Goal: Find specific page/section: Find specific page/section

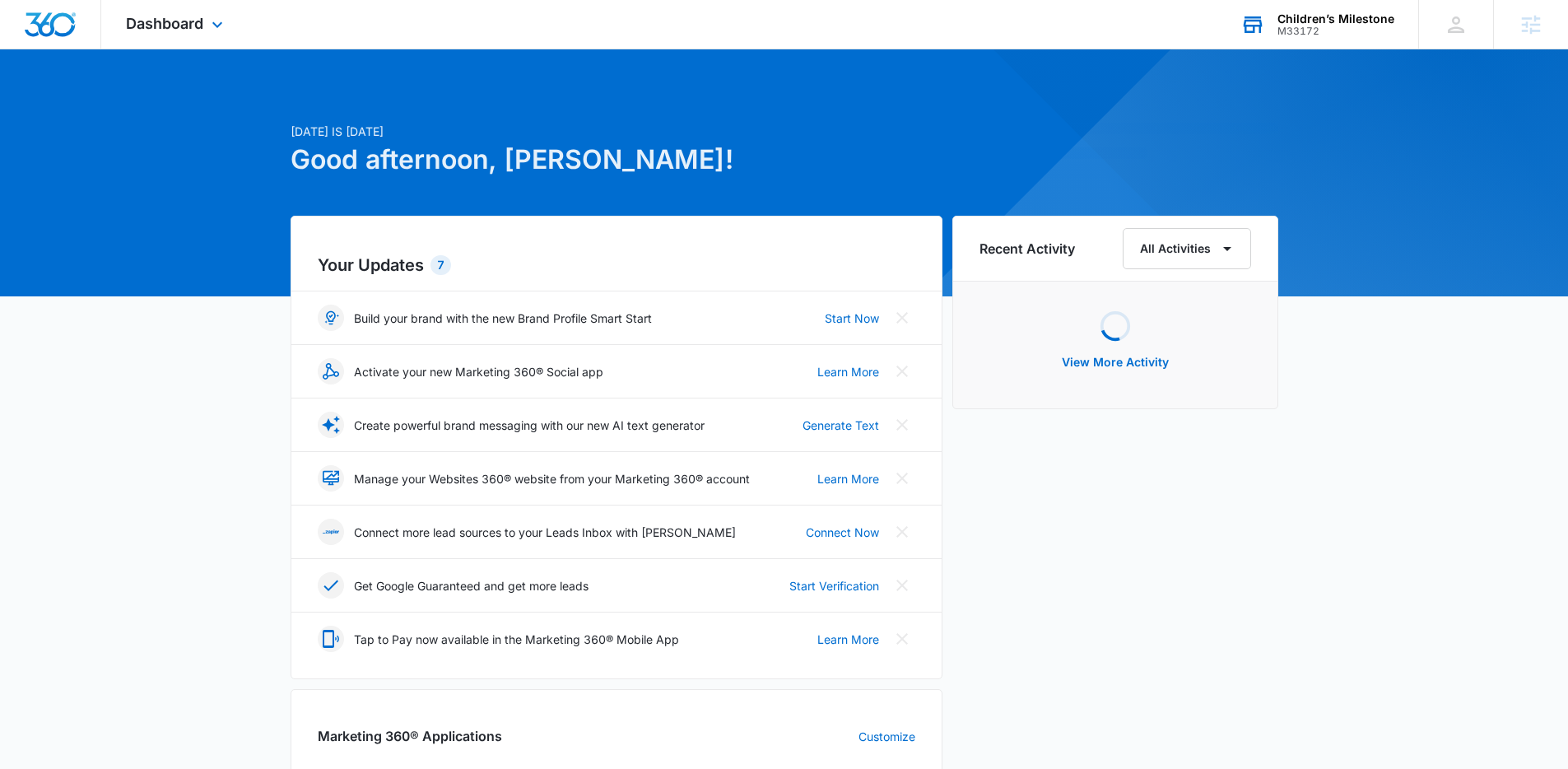
click at [1380, 27] on div "M33172" at bounding box center [1335, 31] width 116 height 12
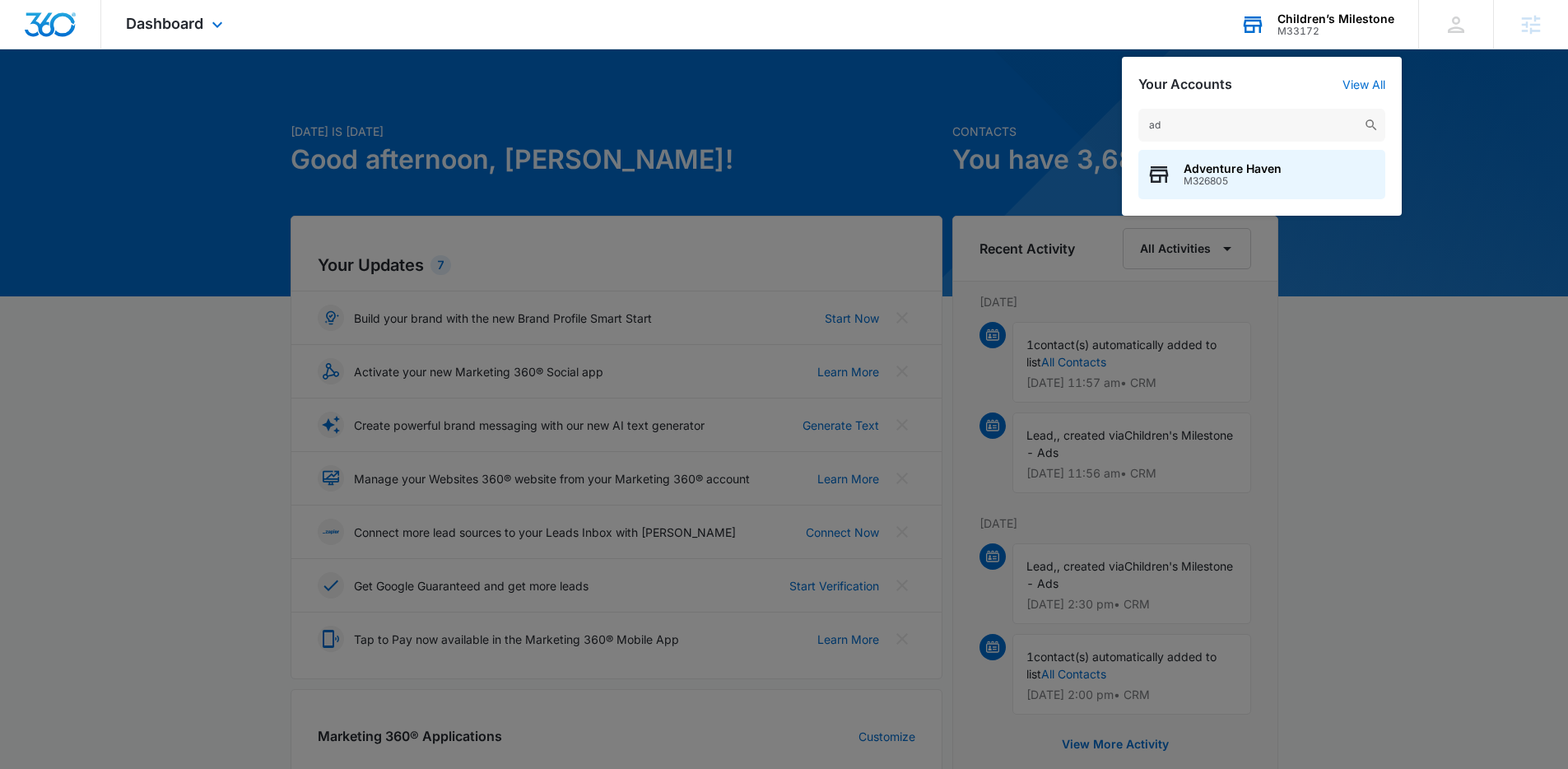
type input "a"
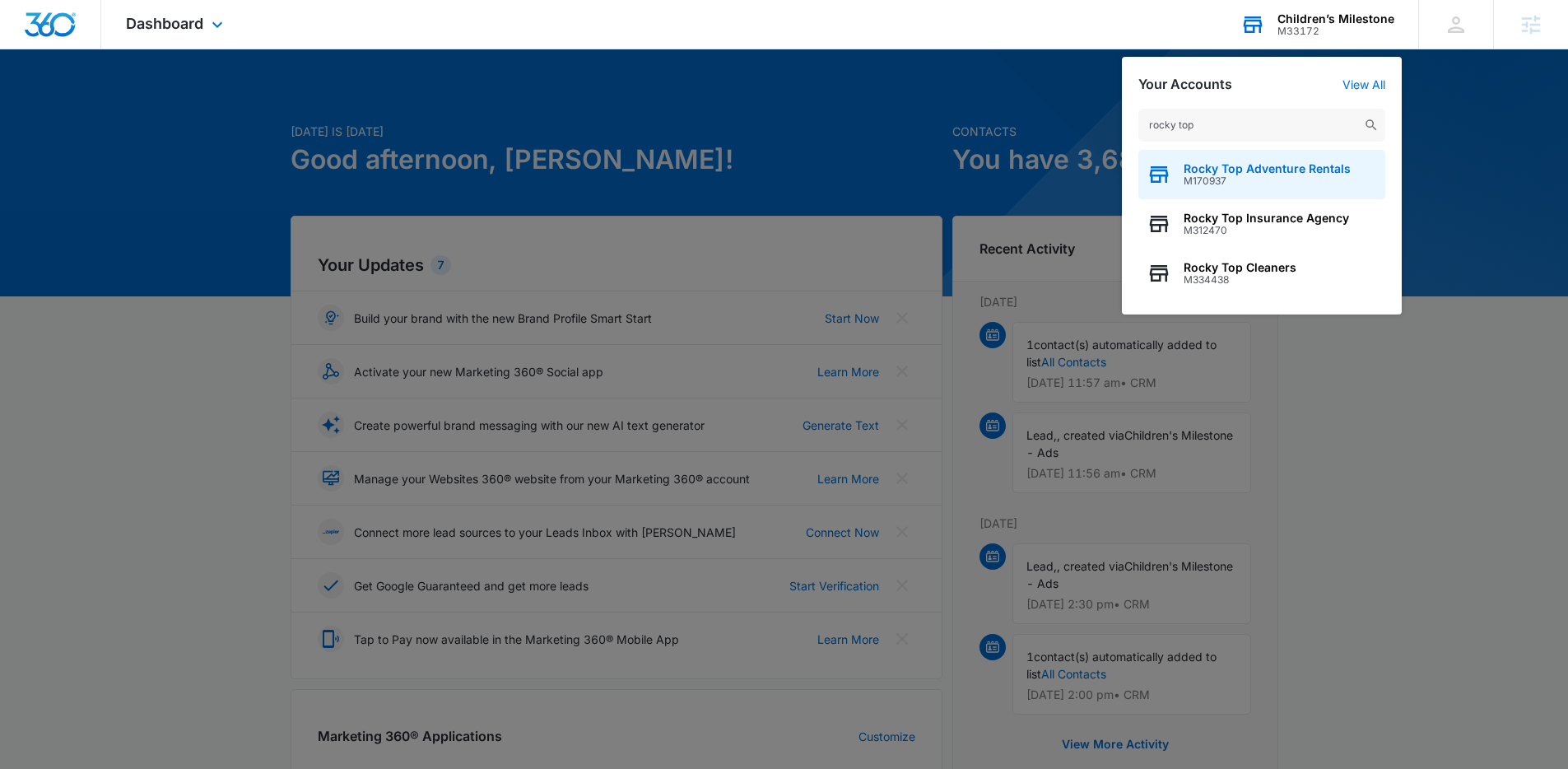
type input "rocky top"
click at [1365, 161] on div "Rocky Top Adventure Rentals M170937" at bounding box center [1262, 174] width 247 height 50
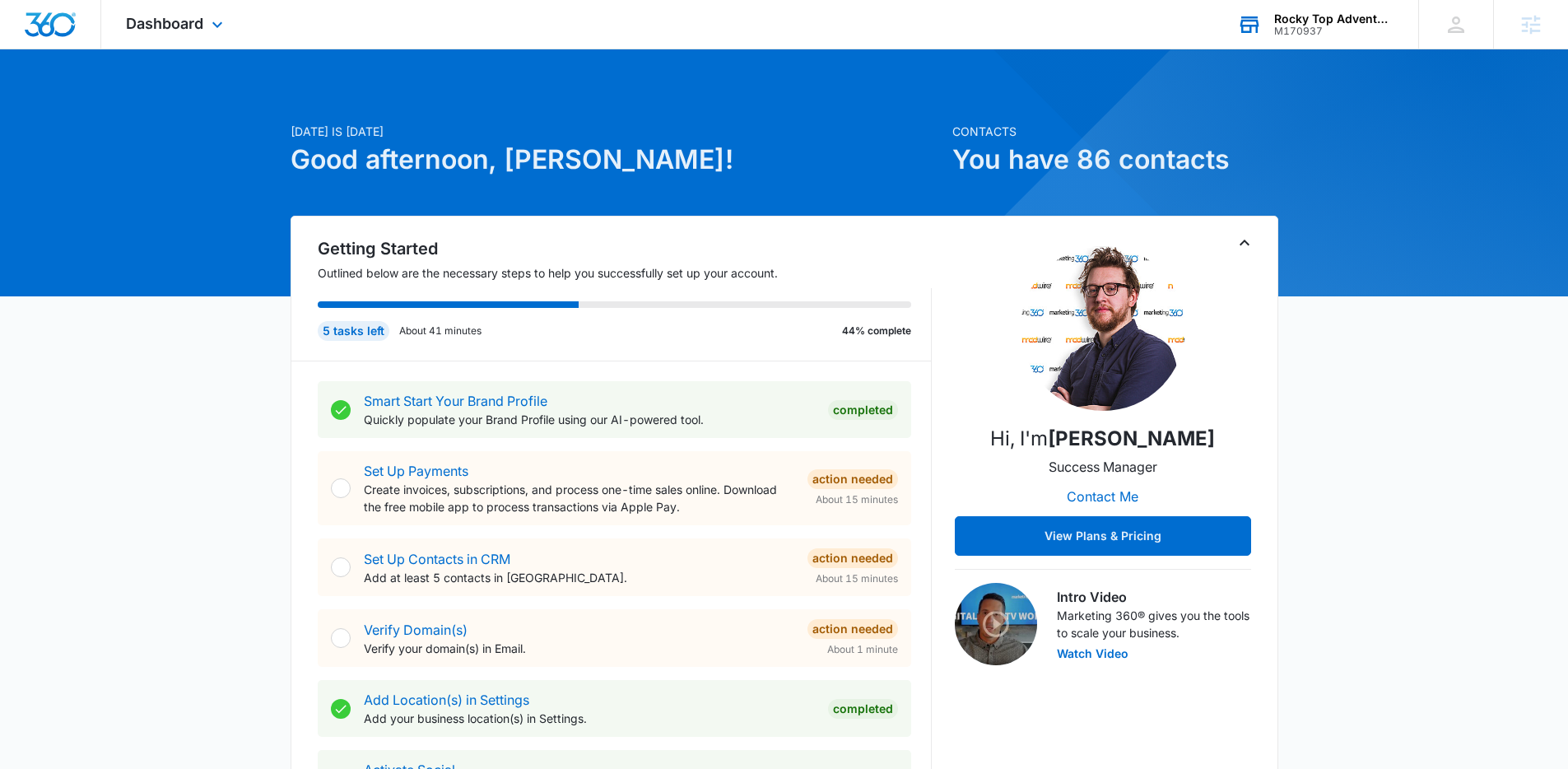
click at [176, 32] on div "Dashboard Apps Reputation Websites Forms CRM Email Social POS Content Ads Intel…" at bounding box center [177, 24] width 150 height 49
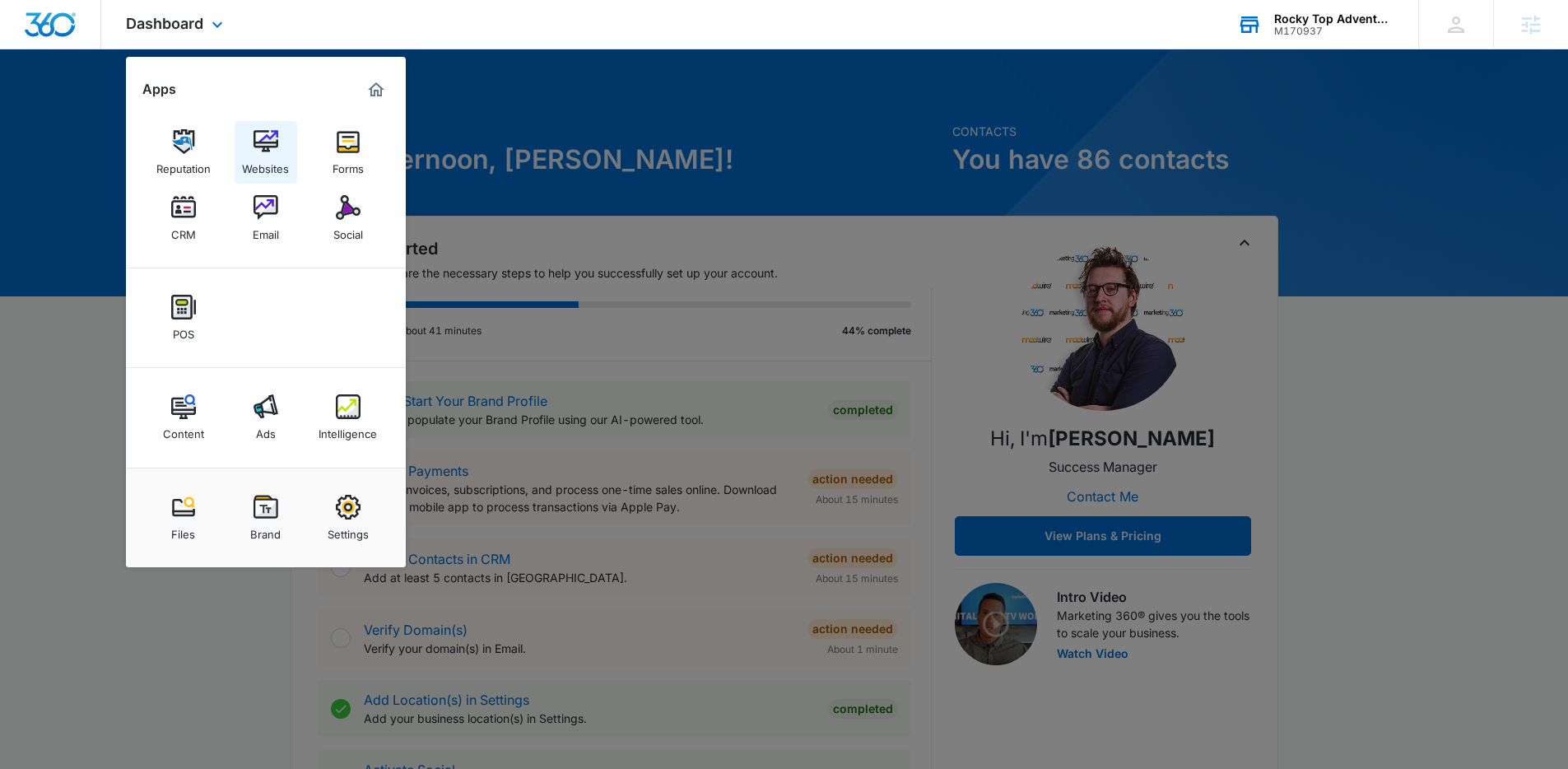
click at [269, 152] on img at bounding box center [266, 141] width 25 height 25
